Goal: Task Accomplishment & Management: Complete application form

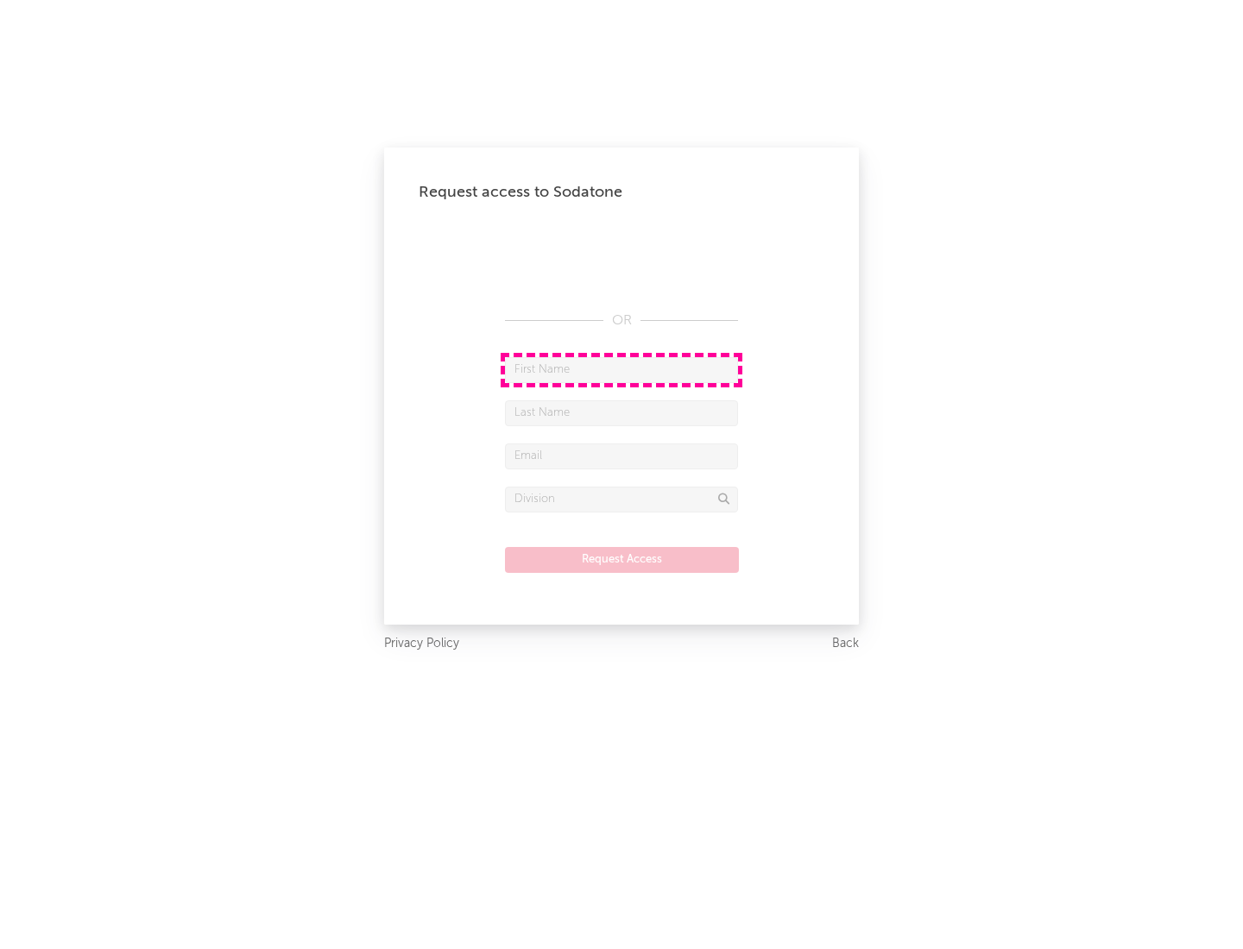
click at [621, 369] on input "text" at bounding box center [621, 370] width 233 height 26
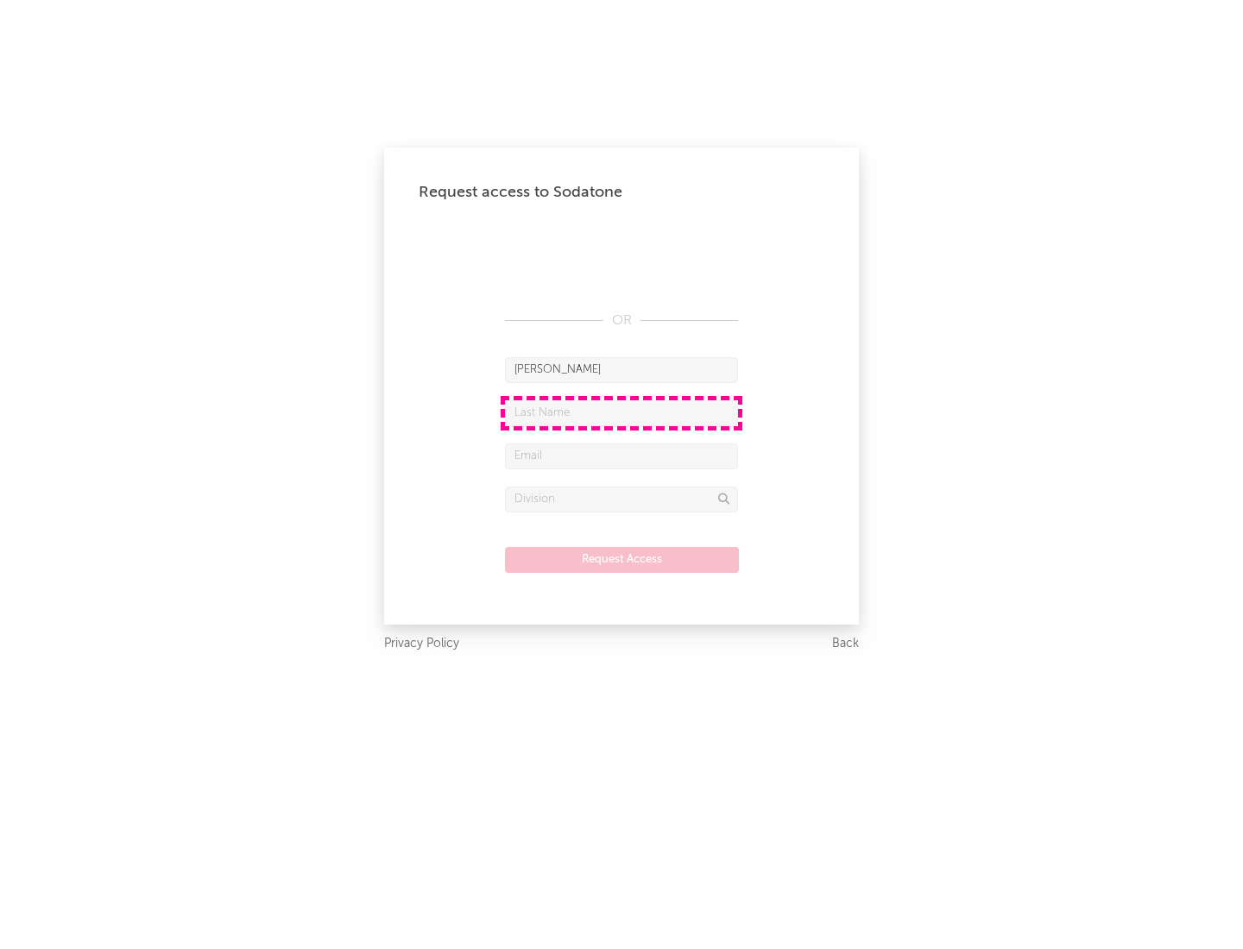
type input "[PERSON_NAME]"
click at [621, 412] on input "text" at bounding box center [621, 413] width 233 height 26
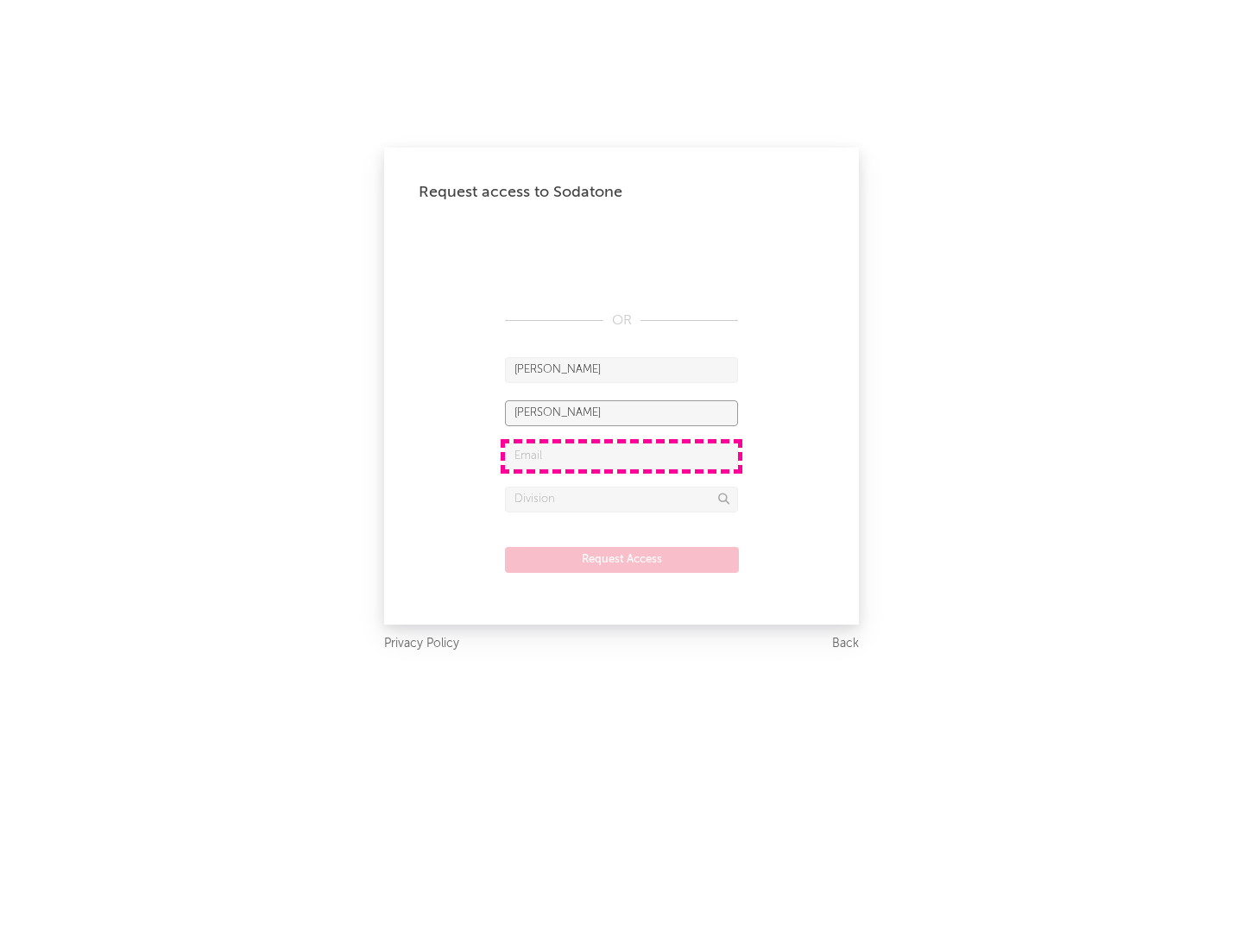
type input "[PERSON_NAME]"
click at [621, 456] on input "text" at bounding box center [621, 457] width 233 height 26
type input "[EMAIL_ADDRESS][DOMAIN_NAME]"
click at [621, 499] on input "text" at bounding box center [621, 500] width 233 height 26
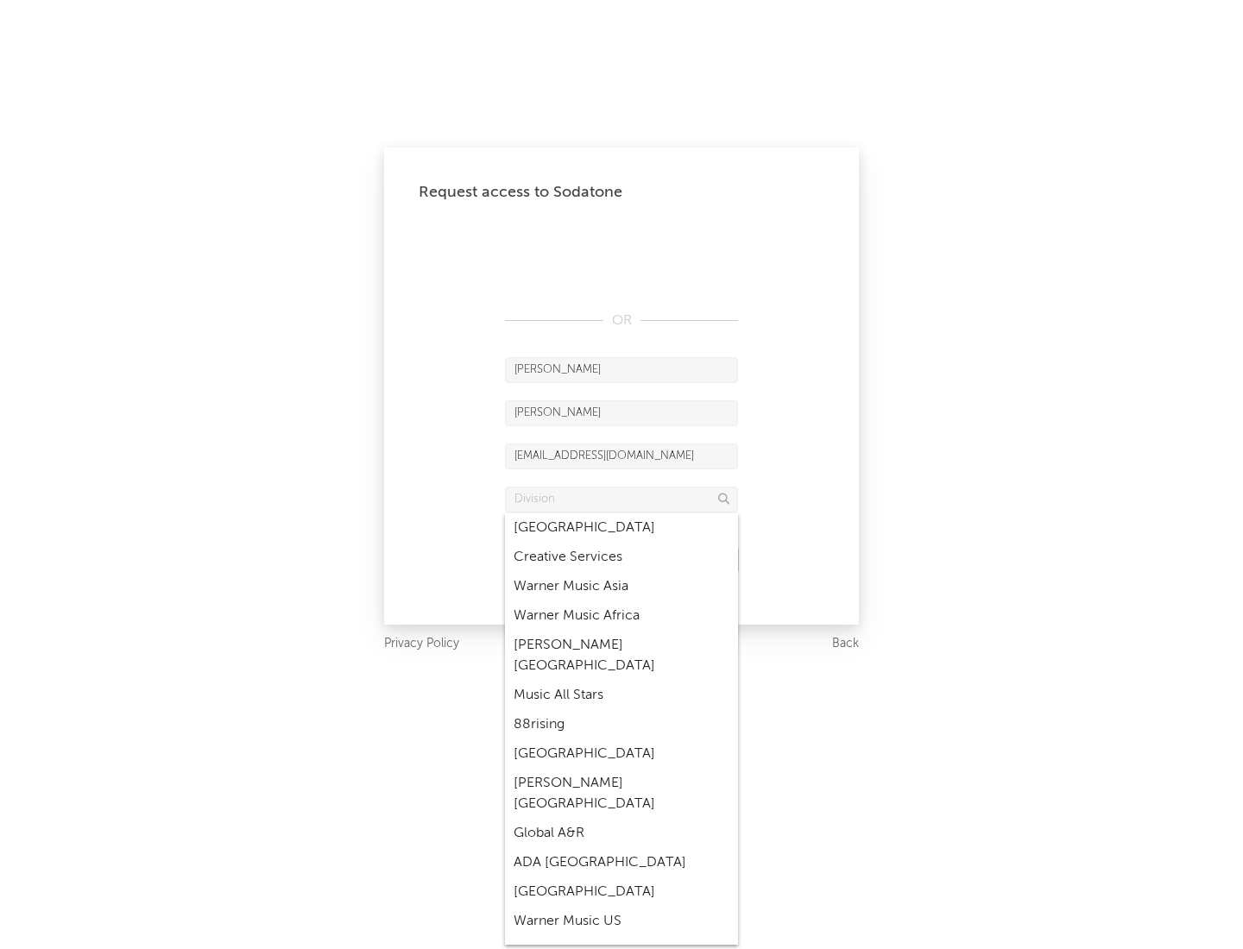
click at [621, 681] on div "Music All Stars" at bounding box center [621, 695] width 233 height 29
type input "Music All Stars"
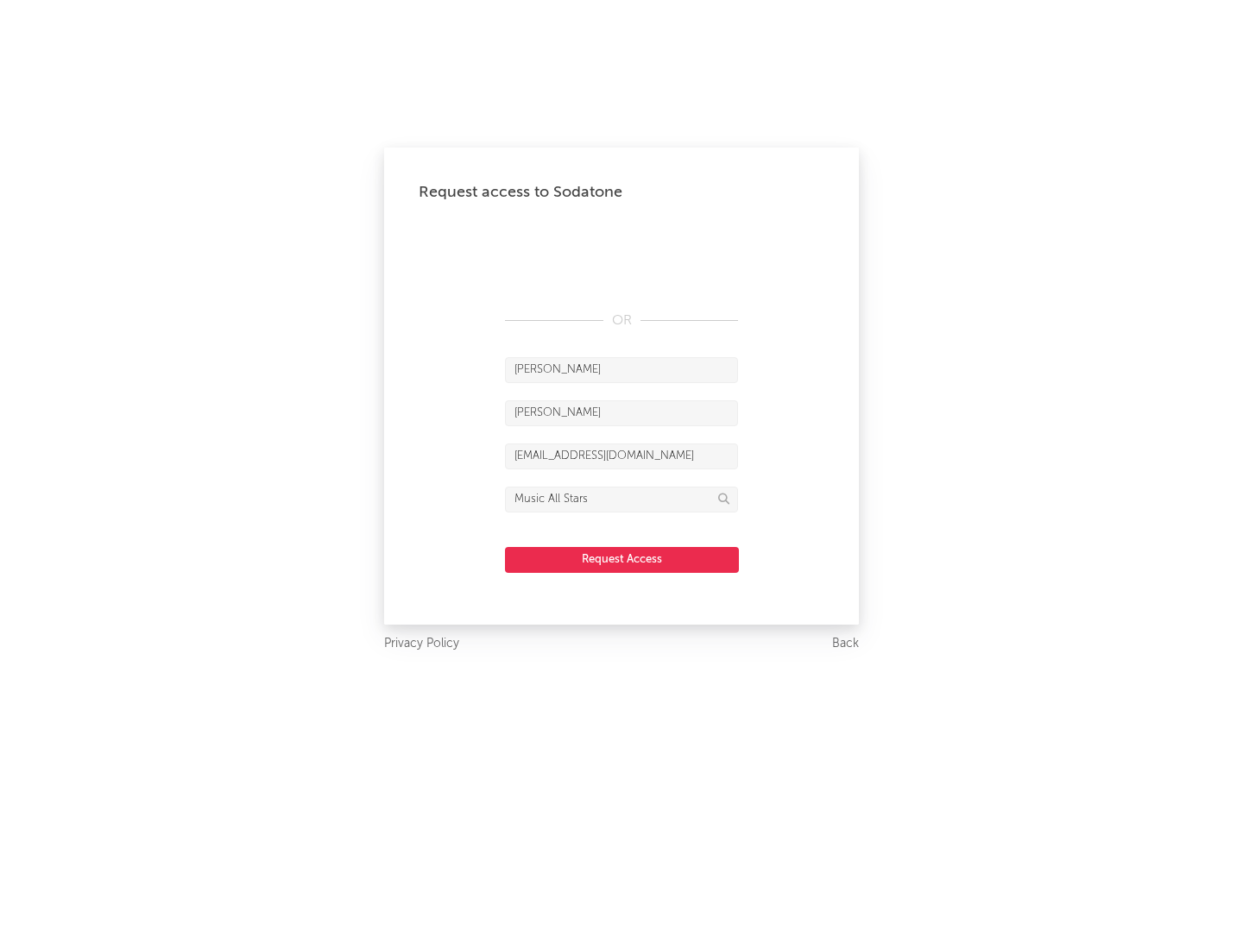
click at [621, 559] on button "Request Access" at bounding box center [622, 560] width 234 height 26
